Goal: Task Accomplishment & Management: Use online tool/utility

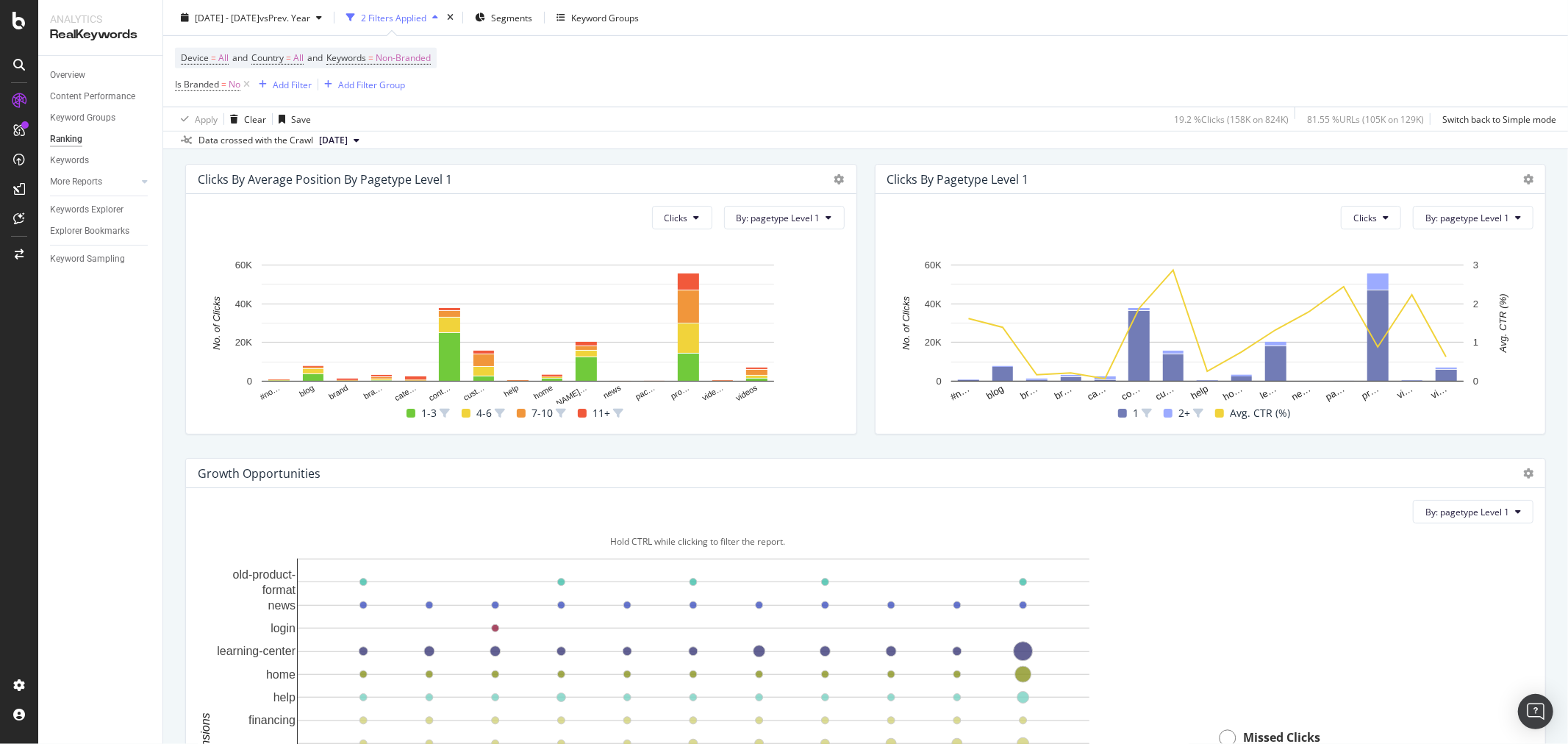
scroll to position [1143, 0]
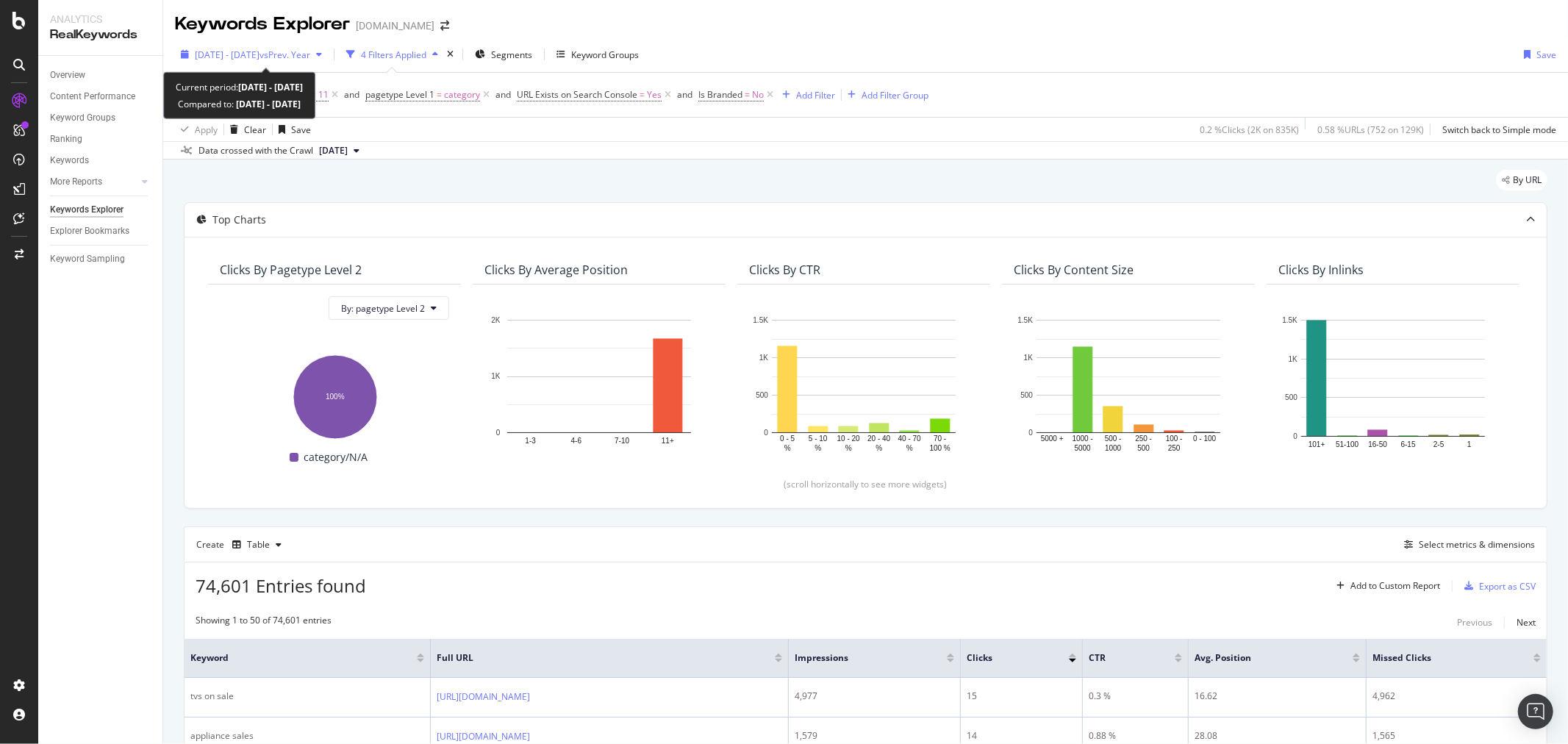
click at [216, 49] on span "[DATE] - [DATE]" at bounding box center [227, 55] width 65 height 13
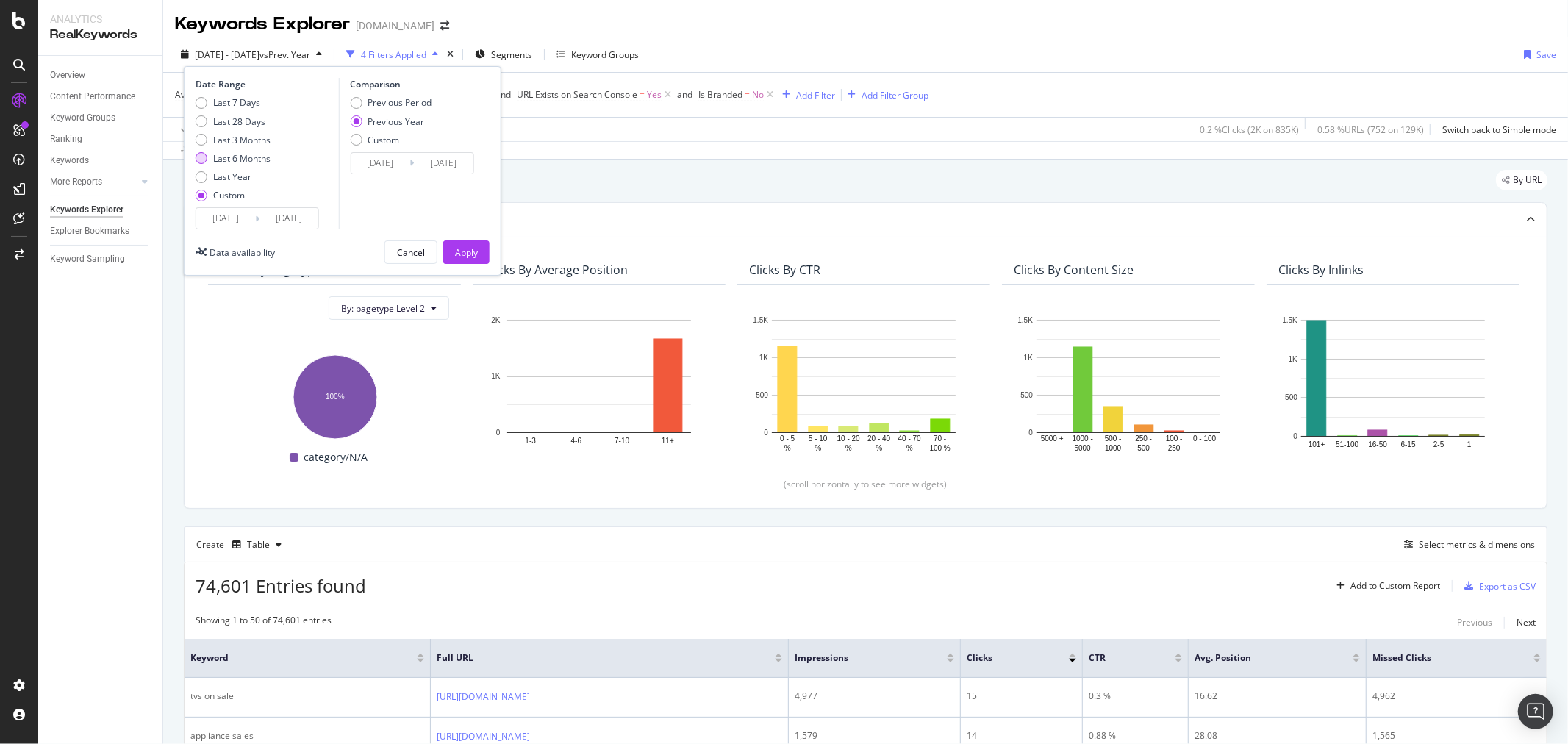
click at [227, 159] on div "Last 6 Months" at bounding box center [242, 158] width 57 height 13
type input "[DATE]"
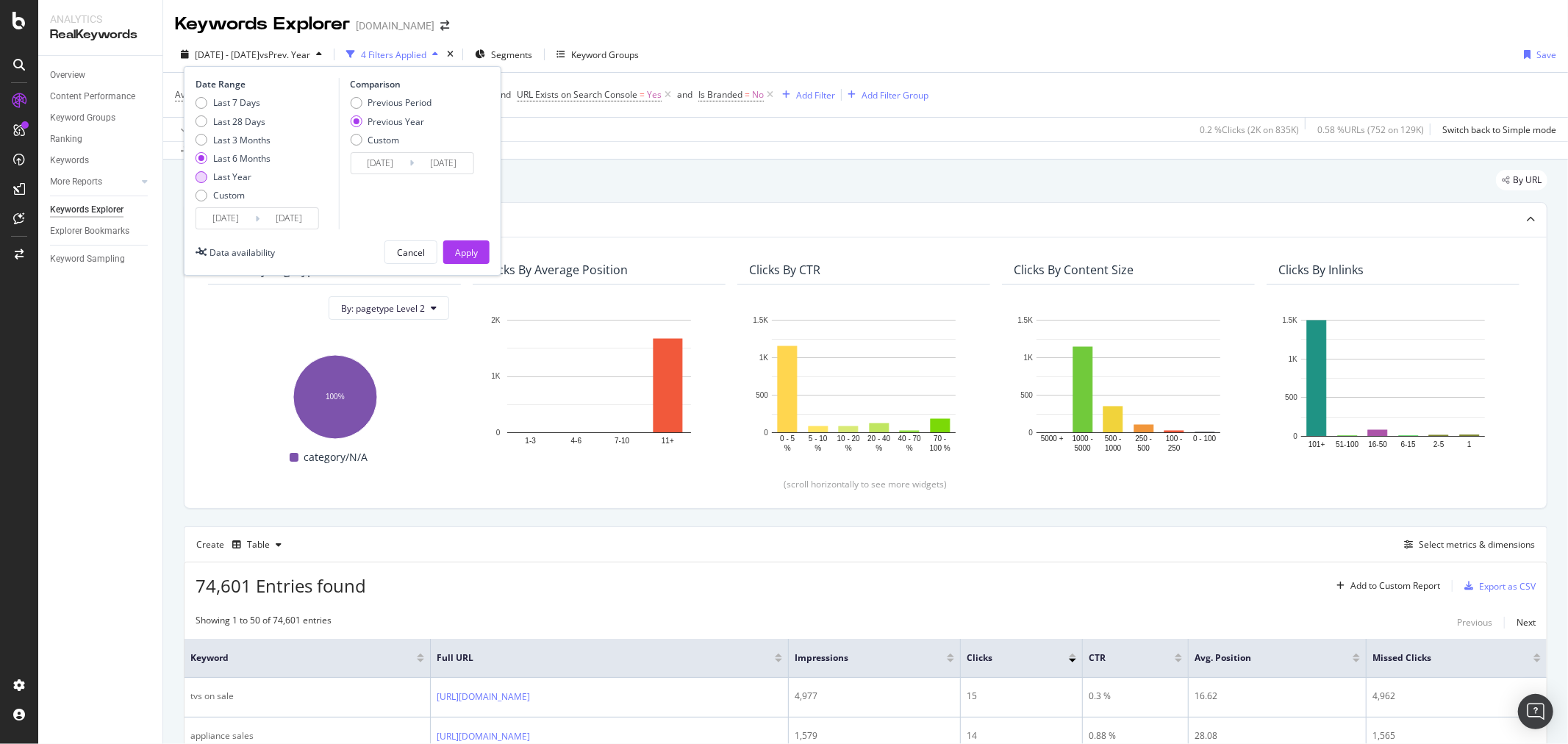
click at [229, 174] on div "Last Year" at bounding box center [232, 177] width 39 height 13
type input "[DATE]"
click at [497, 255] on div "Date Range Last 7 Days Last 28 Days Last 3 Months Last 6 Months Last Year Custo…" at bounding box center [343, 171] width 318 height 209
click at [477, 254] on div "Apply" at bounding box center [466, 252] width 23 height 13
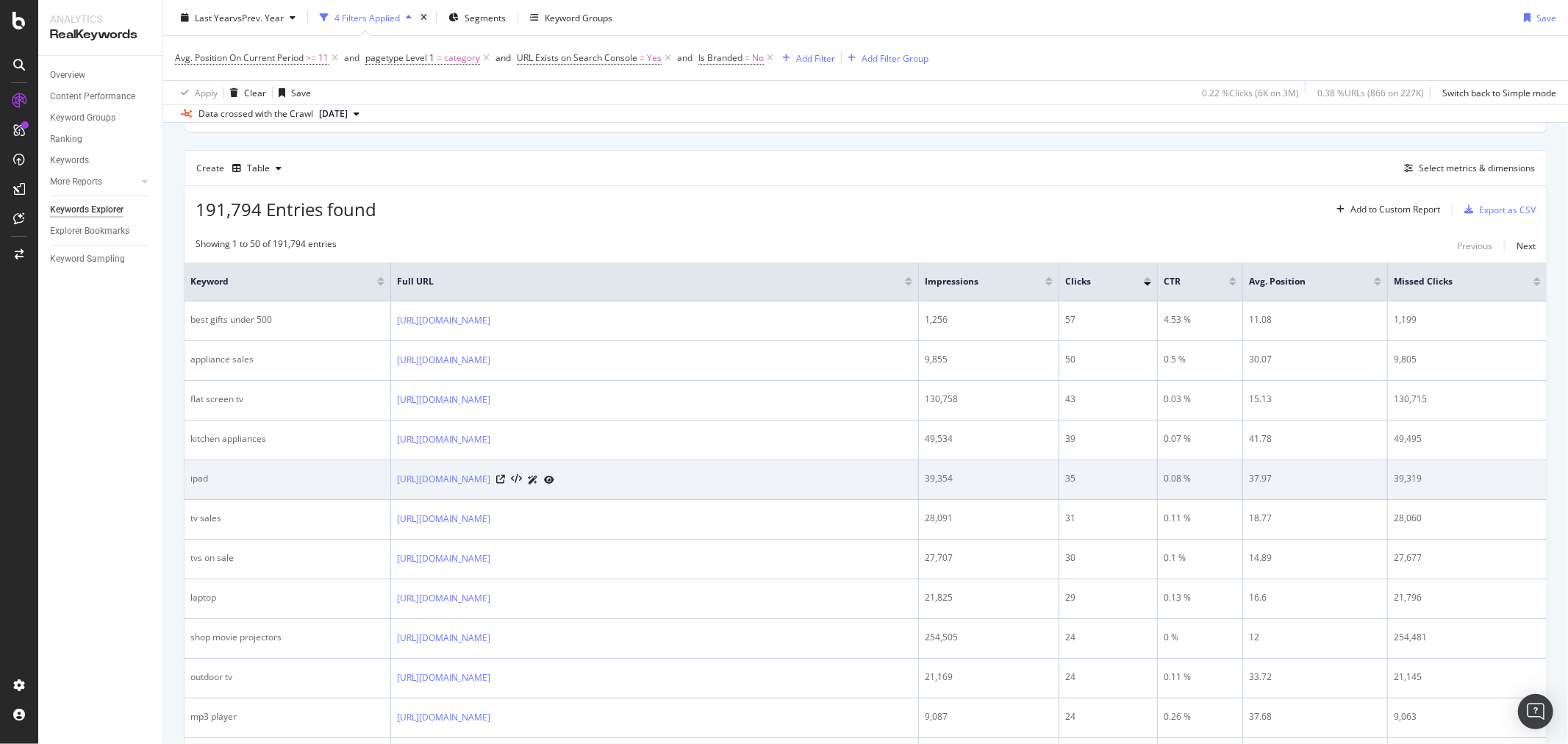
scroll to position [408, 0]
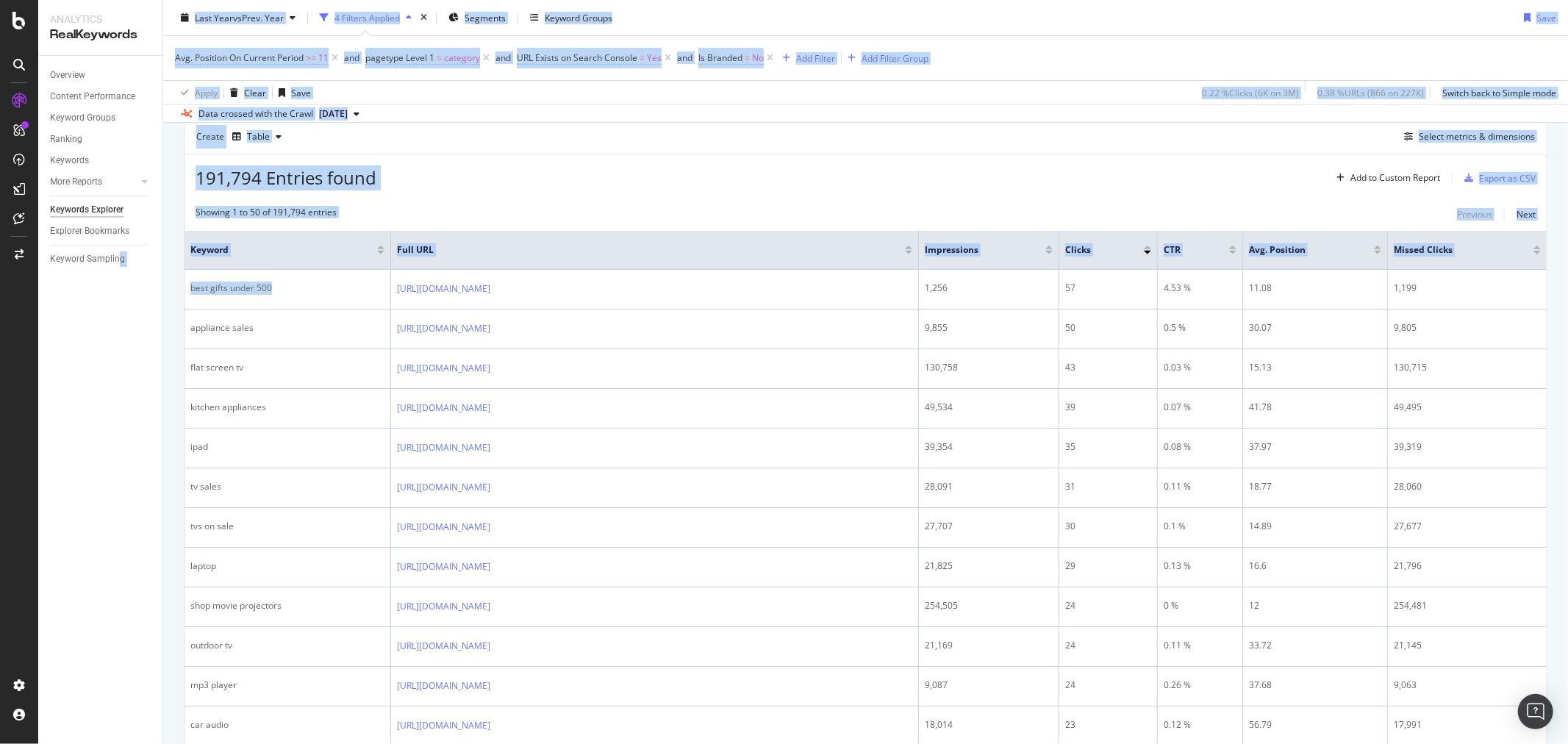
drag, startPoint x: 334, startPoint y: 285, endPoint x: 118, endPoint y: 311, distance: 217.6
click at [118, 311] on div "Analytics RealKeywords Overview Content Performance Keyword Groups Ranking Keyw…" at bounding box center [803, 372] width 1530 height 744
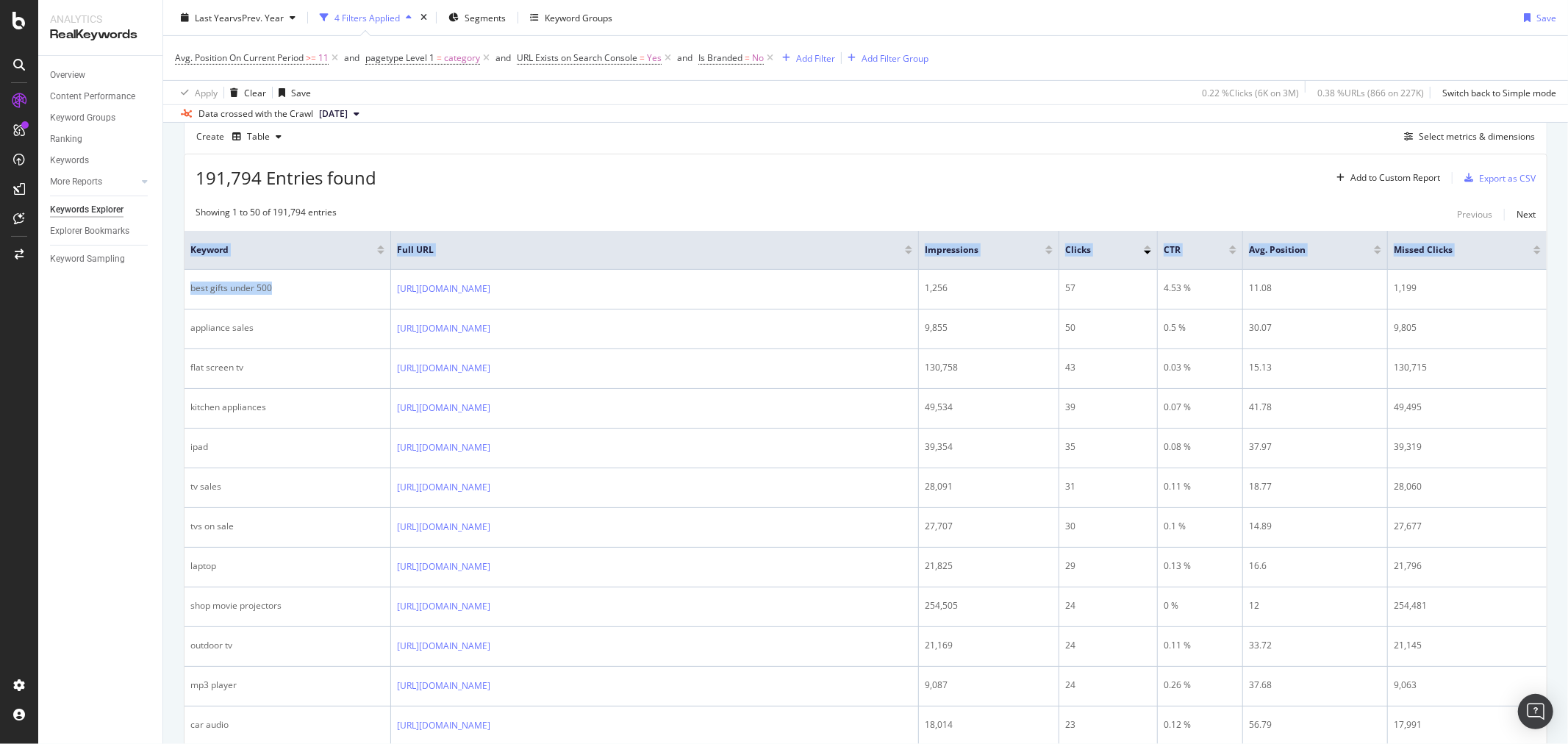
drag, startPoint x: 280, startPoint y: 289, endPoint x: 180, endPoint y: 289, distance: 100.0
click at [820, 190] on div "191,794 Entries found Add to Custom Report Export as CSV" at bounding box center [866, 172] width 1363 height 36
click at [1384, 168] on div "Add to Custom Report" at bounding box center [1385, 178] width 109 height 22
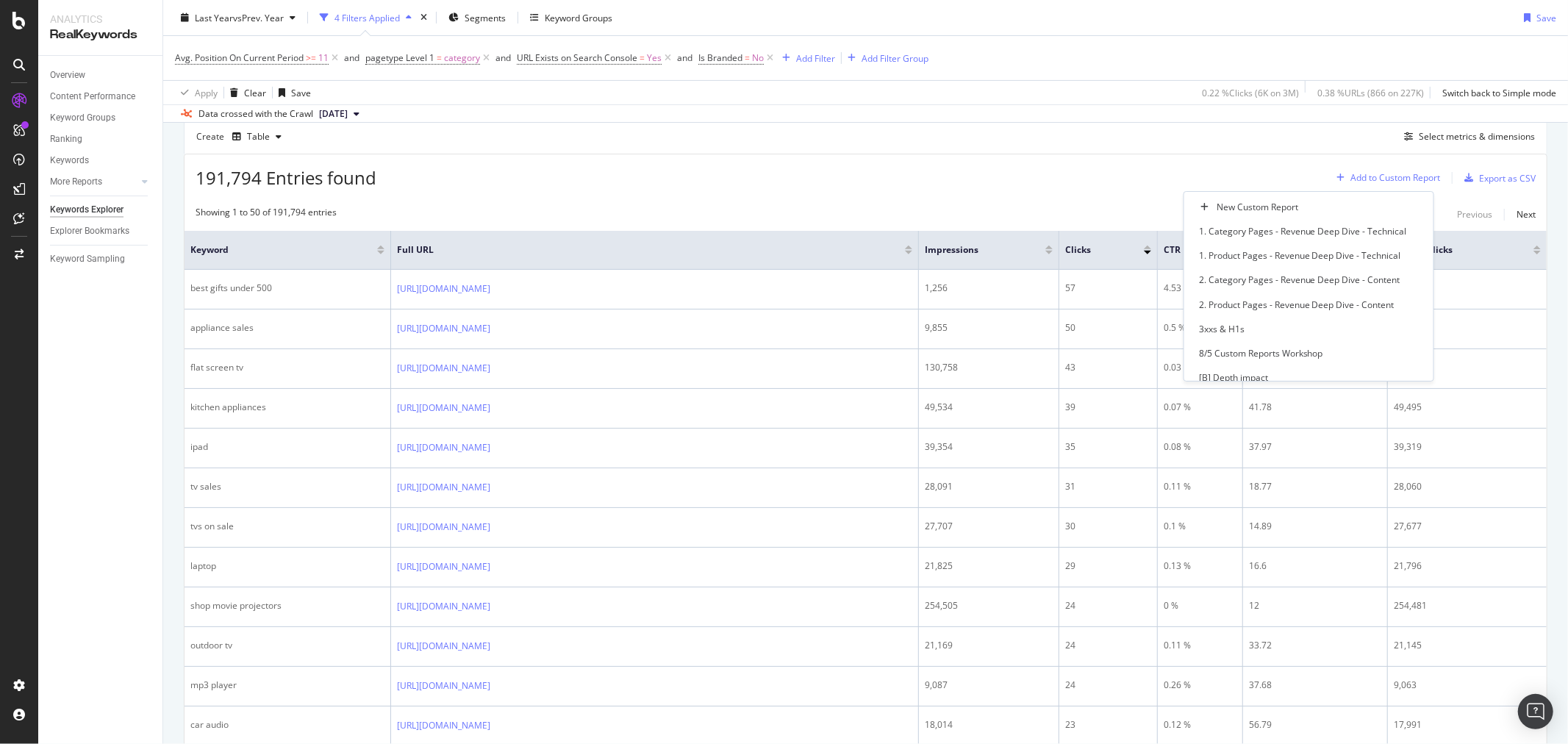
click at [1362, 170] on div "Add to Custom Report" at bounding box center [1385, 178] width 109 height 22
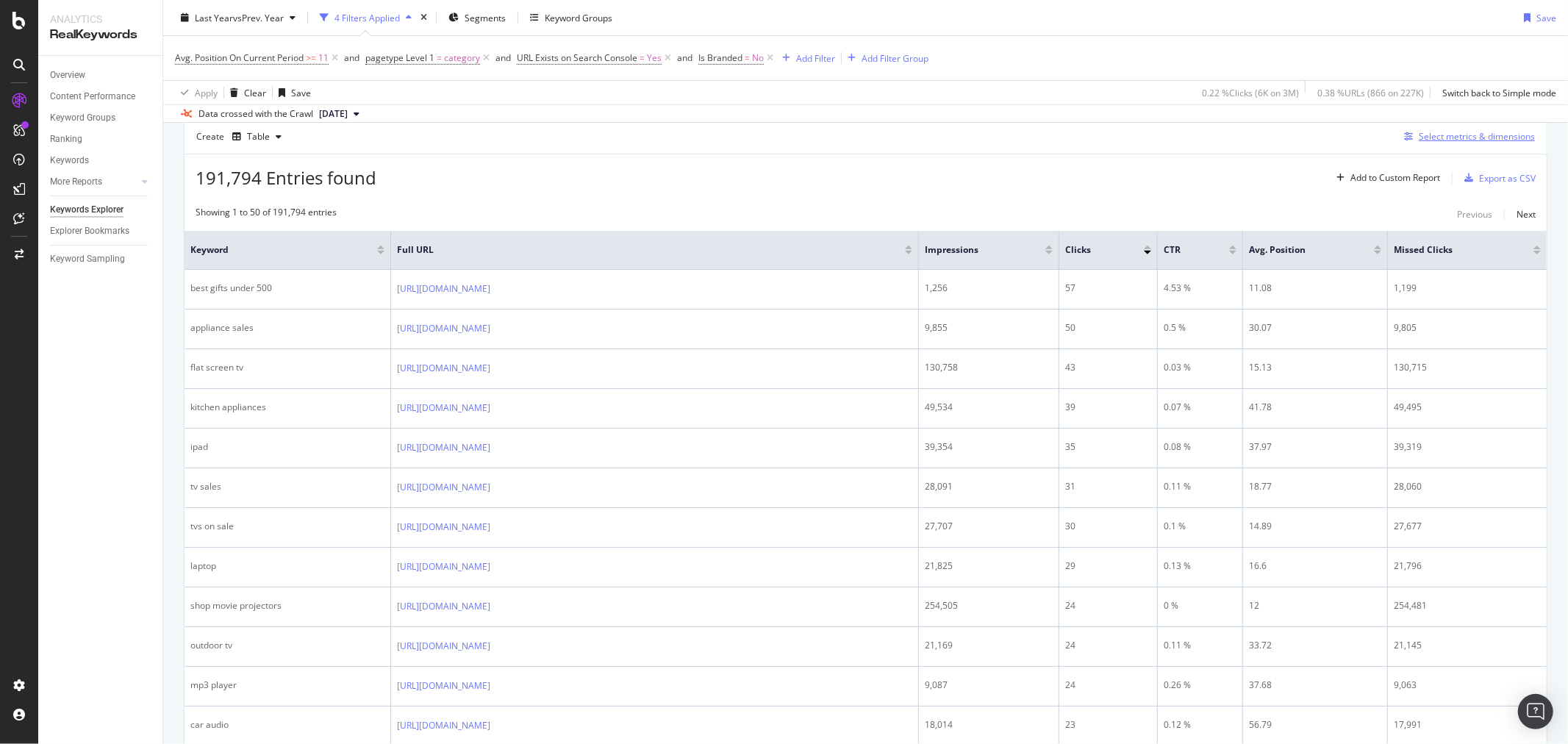
click at [1424, 132] on div "Select metrics & dimensions" at bounding box center [1478, 136] width 116 height 13
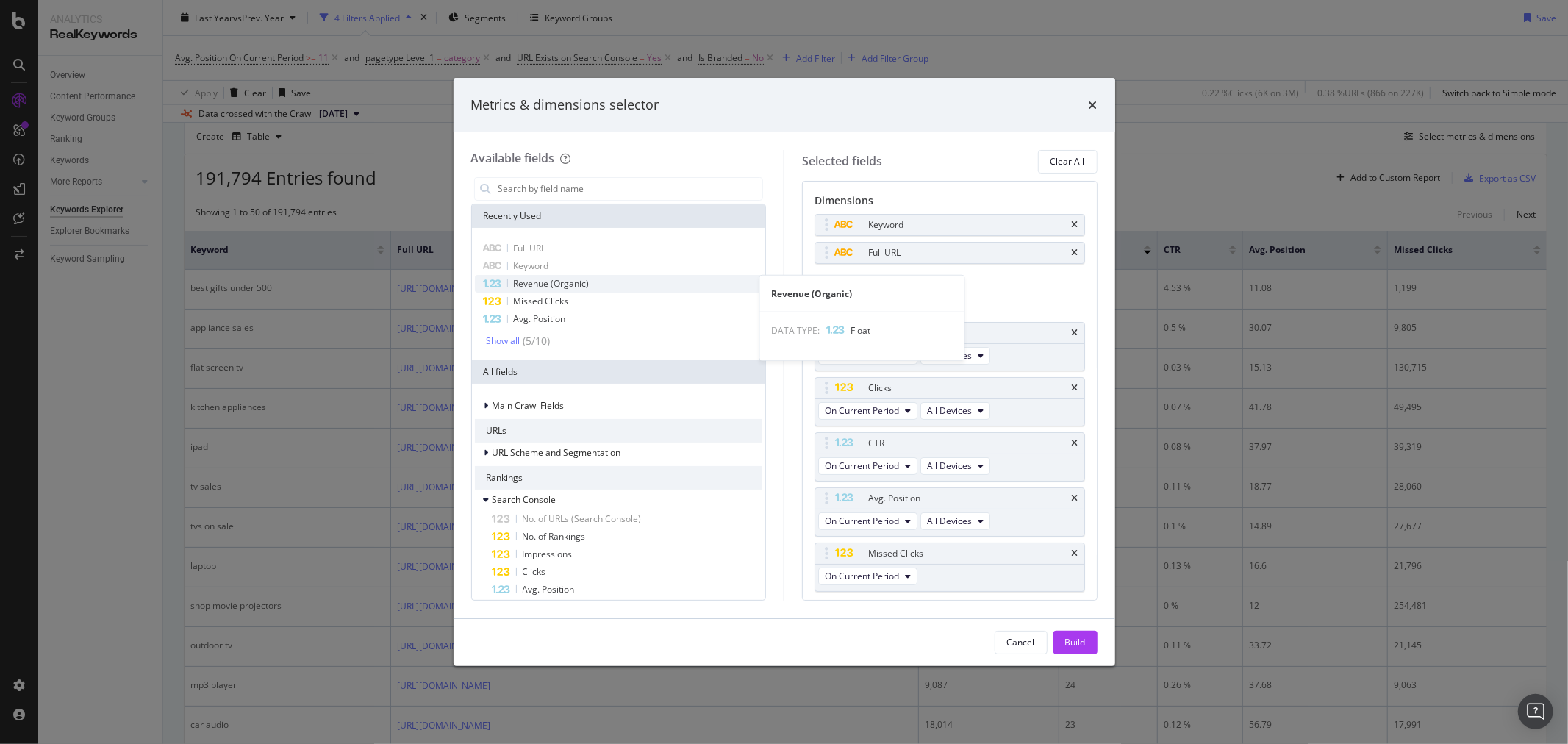
click at [575, 287] on span "Revenue (Organic)" at bounding box center [552, 283] width 76 height 13
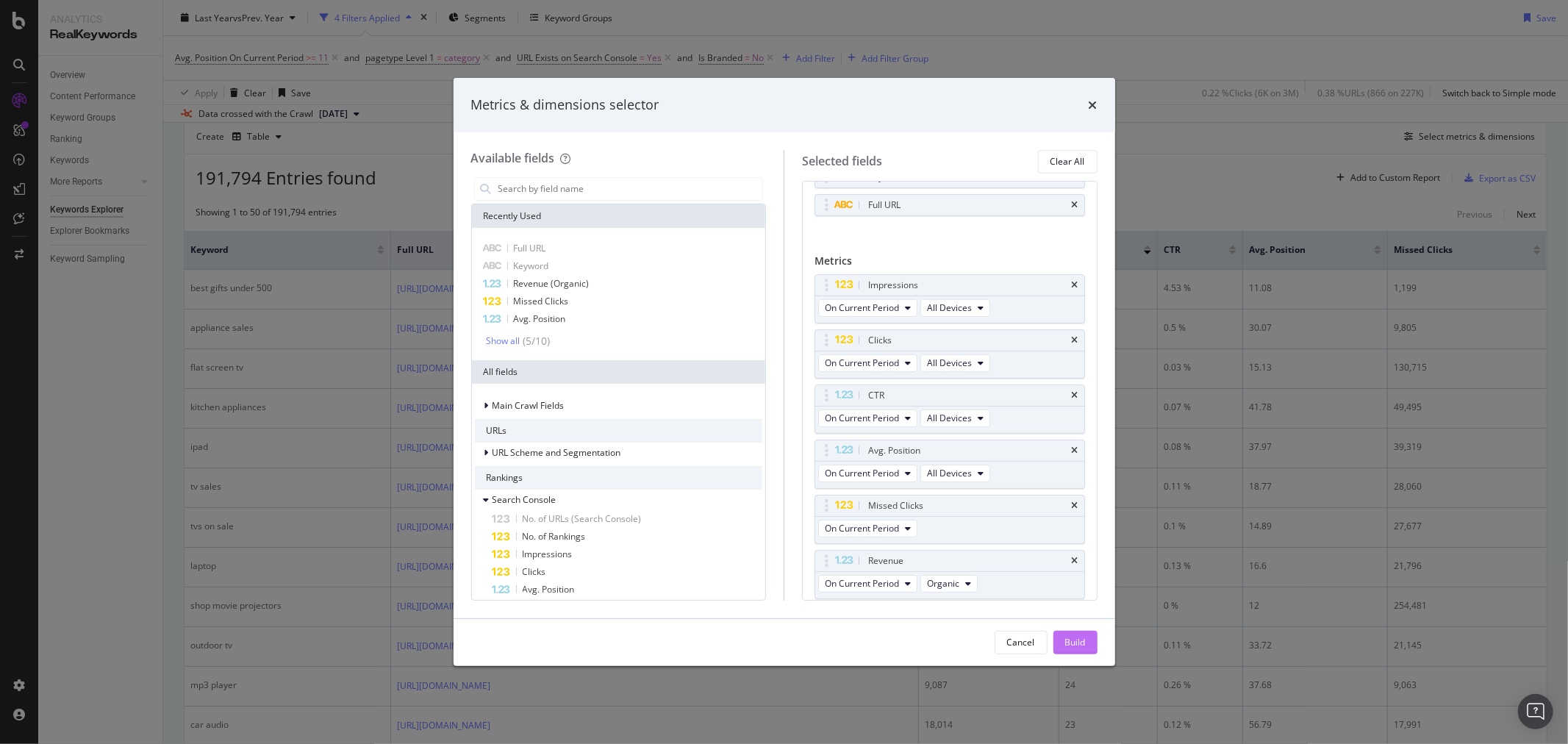
click at [1082, 647] on div "Build" at bounding box center [1075, 642] width 20 height 13
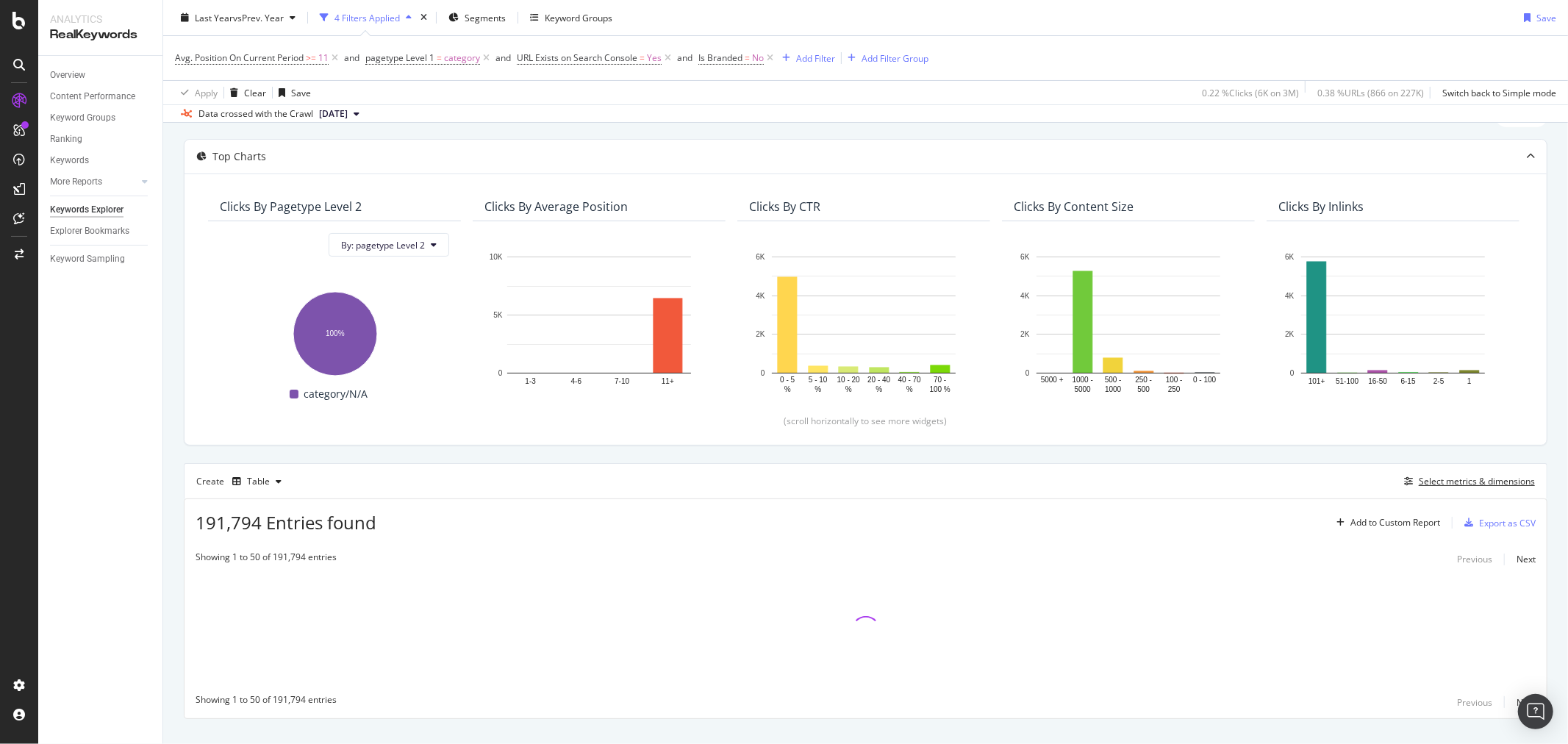
scroll to position [90, 0]
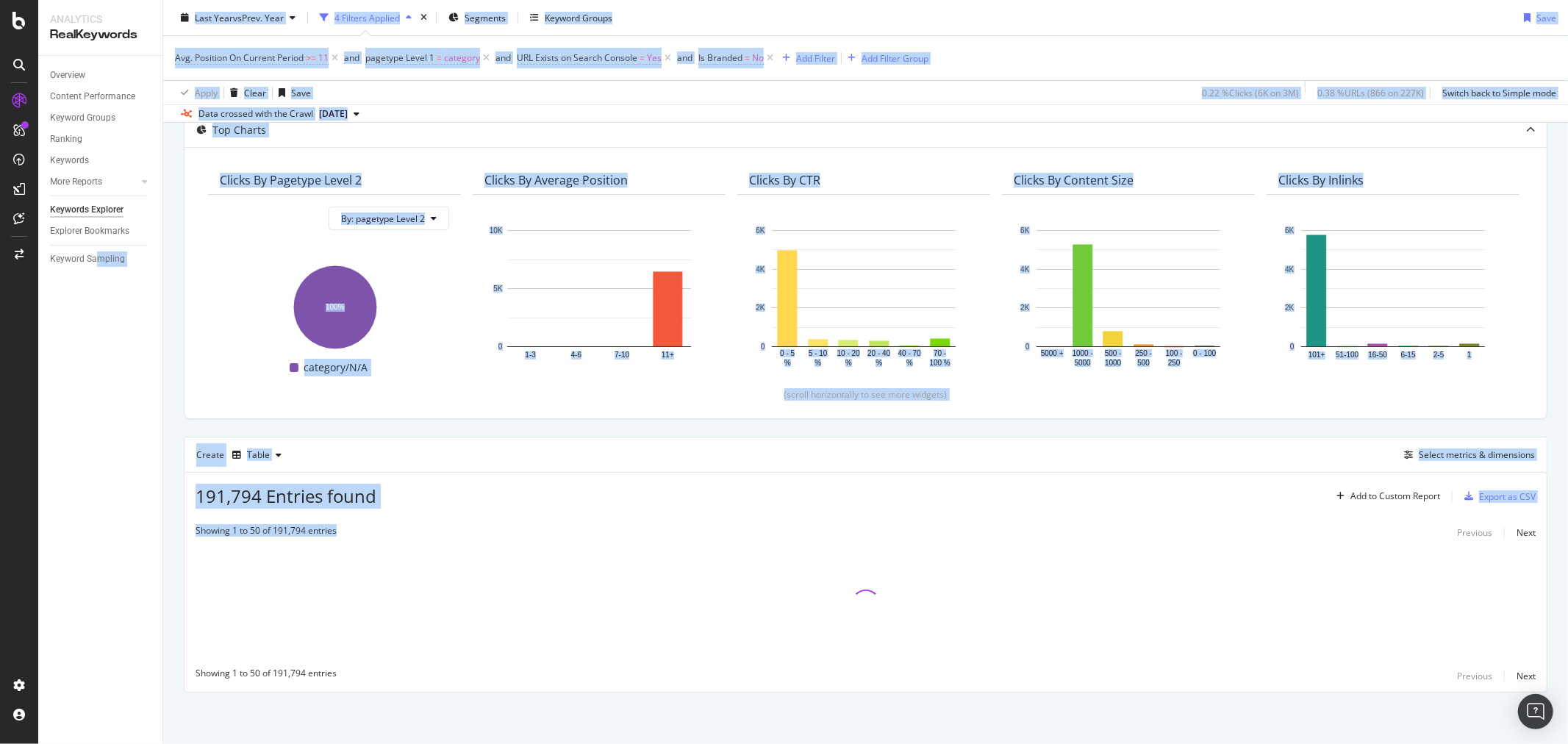
drag, startPoint x: 210, startPoint y: 513, endPoint x: 94, endPoint y: 517, distance: 116.1
click at [94, 517] on div "Analytics RealKeywords Overview Content Performance Keyword Groups Ranking Keyw…" at bounding box center [803, 372] width 1530 height 744
click at [366, 479] on div "191,794 Entries found Add to Custom Report Export as CSV" at bounding box center [866, 491] width 1363 height 36
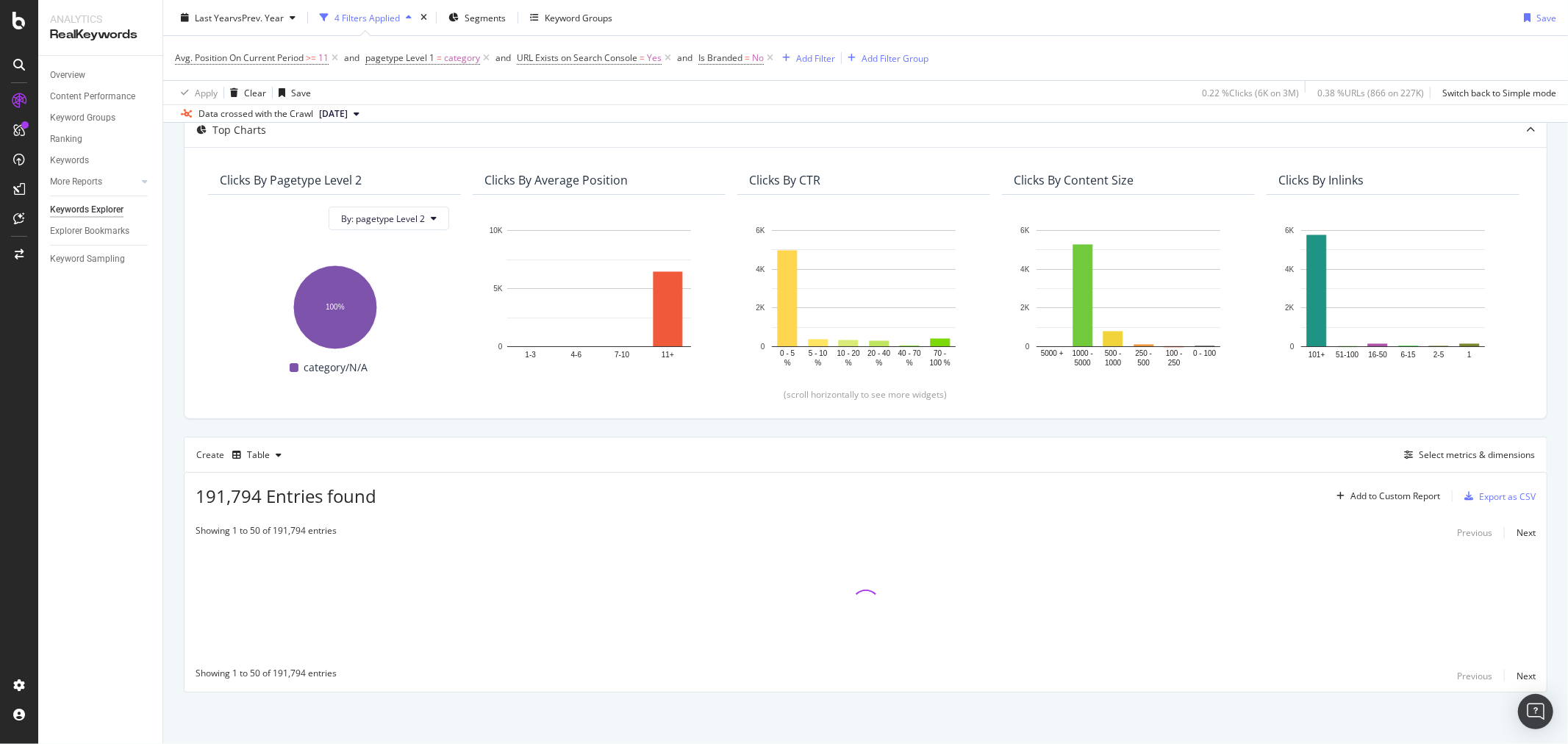
click at [285, 503] on span "191,794 Entries found" at bounding box center [286, 495] width 181 height 24
click at [286, 503] on span "191,794 Entries found" at bounding box center [286, 495] width 181 height 24
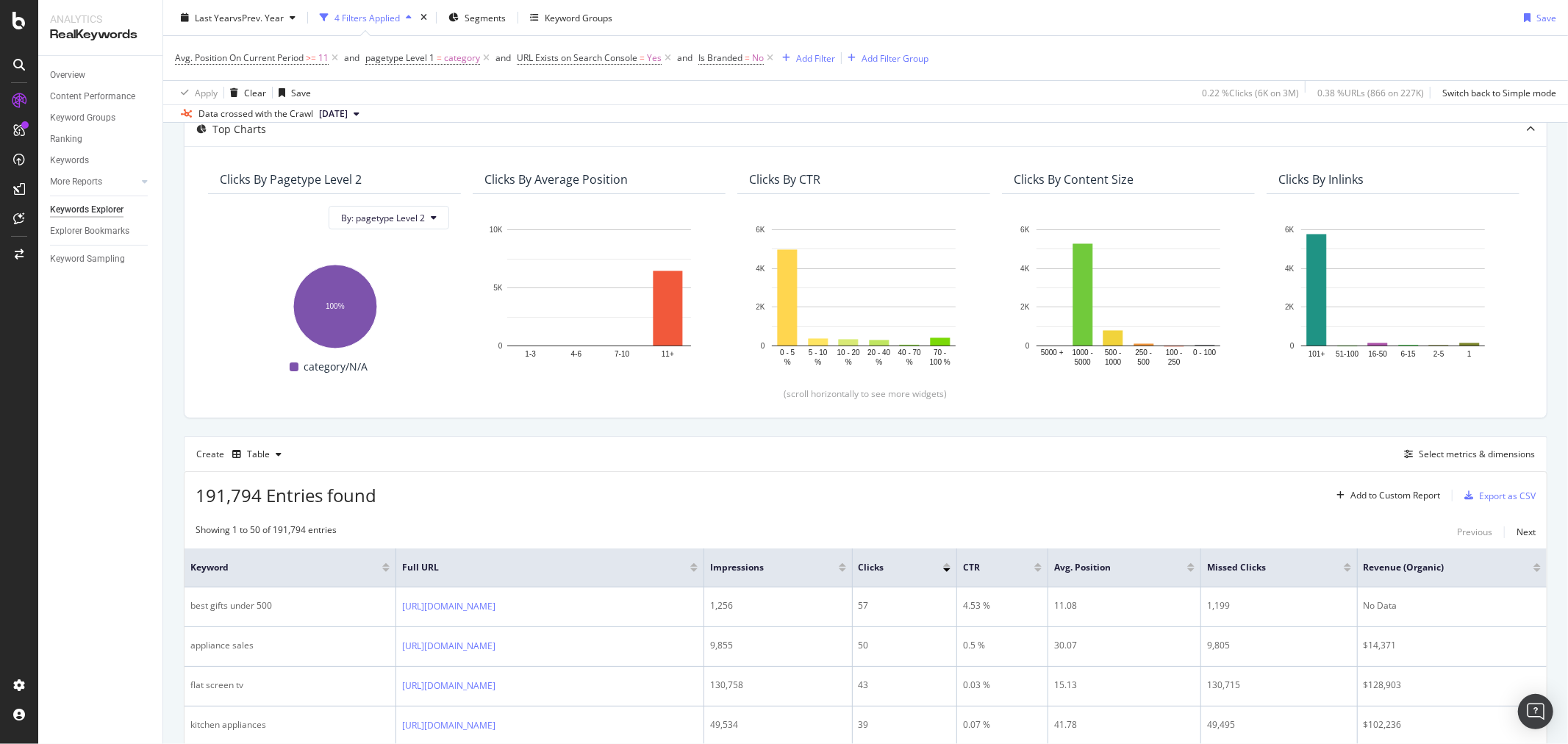
click at [629, 483] on div "191,794 Entries found Add to Custom Report Export as CSV" at bounding box center [866, 490] width 1363 height 36
